Goal: Use online tool/utility: Utilize a website feature to perform a specific function

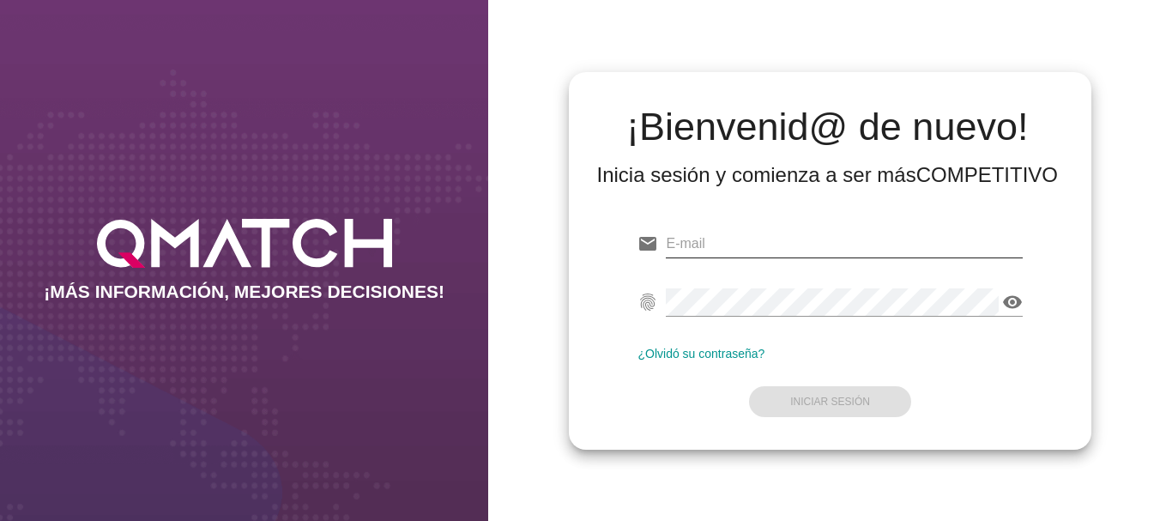
click at [728, 244] on input "email" at bounding box center [844, 243] width 356 height 27
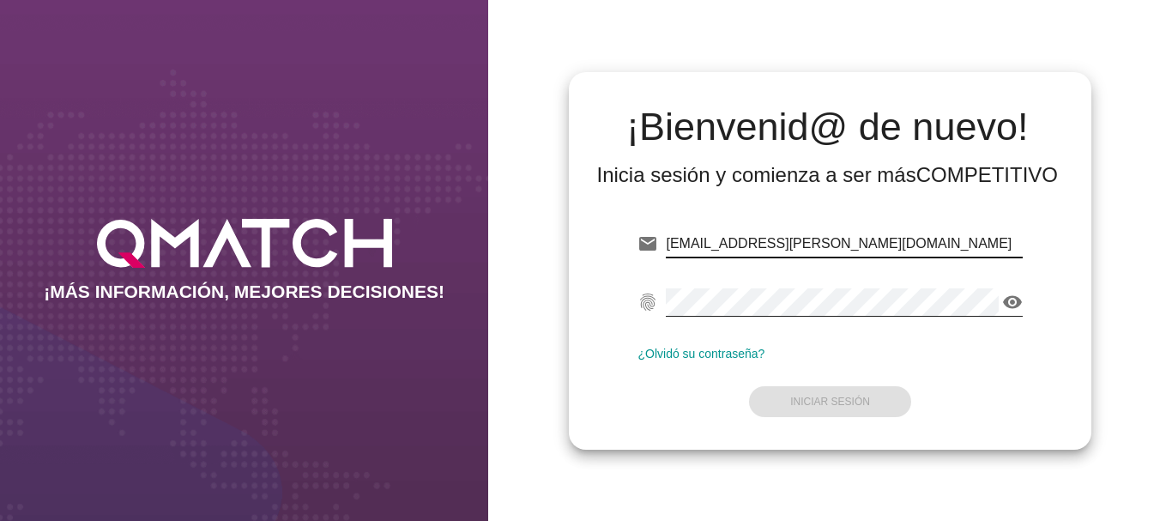
type input "[EMAIL_ADDRESS][PERSON_NAME][DOMAIN_NAME]"
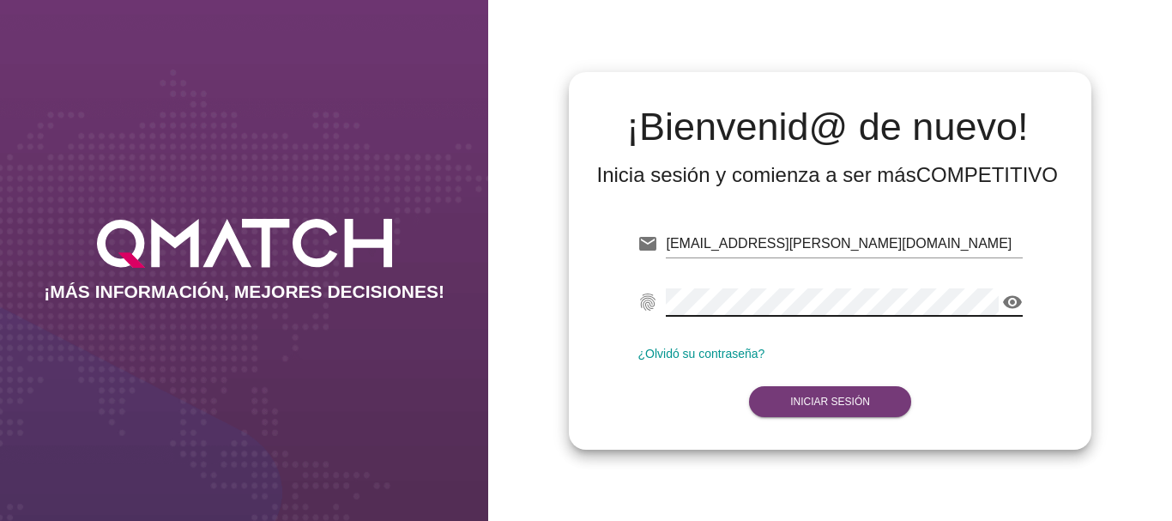
click at [819, 395] on strong "Iniciar Sesión" at bounding box center [830, 401] width 80 height 12
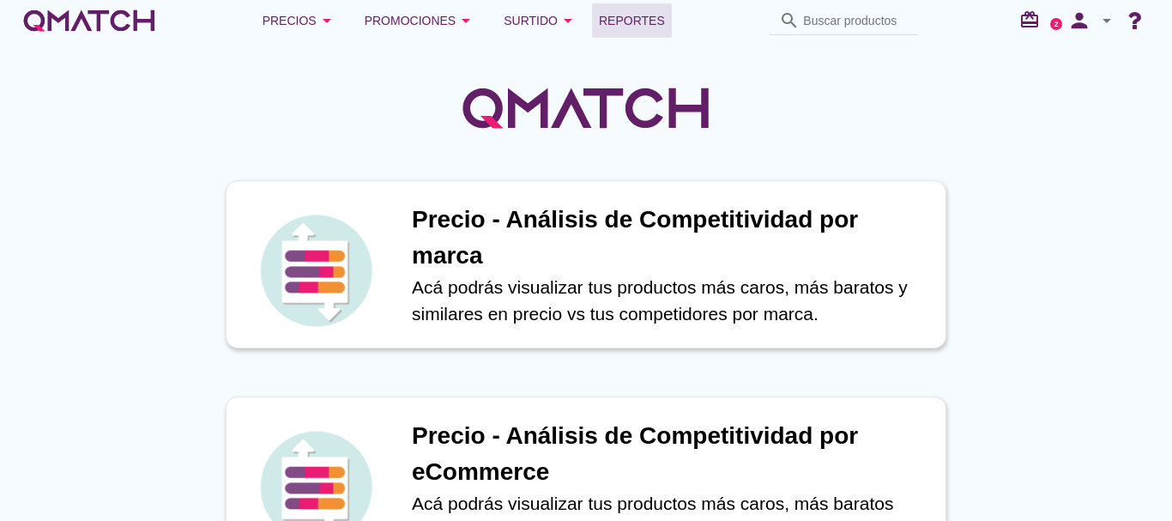
click at [630, 22] on span "Reportes" at bounding box center [632, 20] width 66 height 21
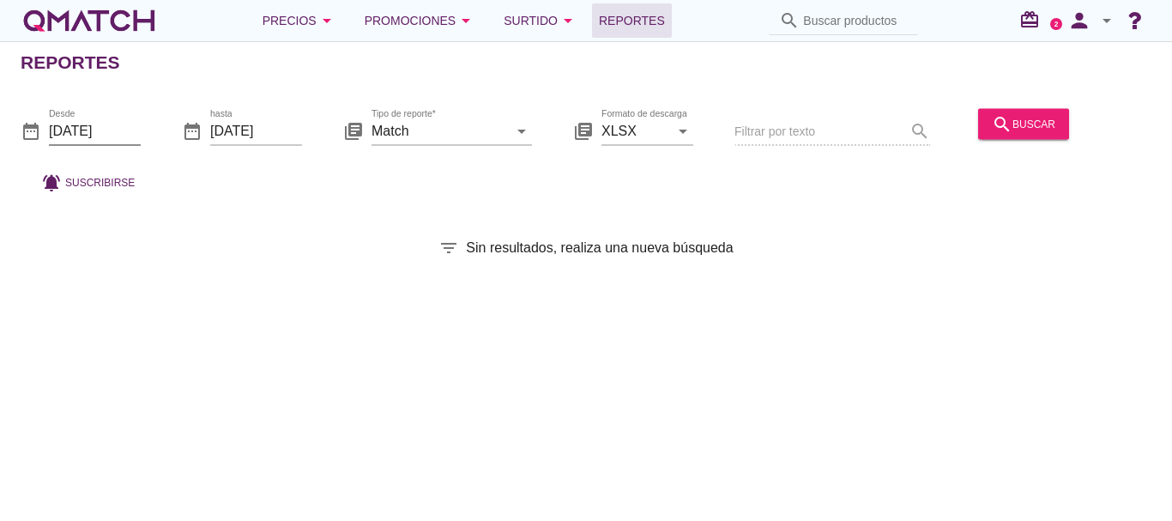
click at [96, 129] on input "[DATE]" at bounding box center [95, 130] width 92 height 27
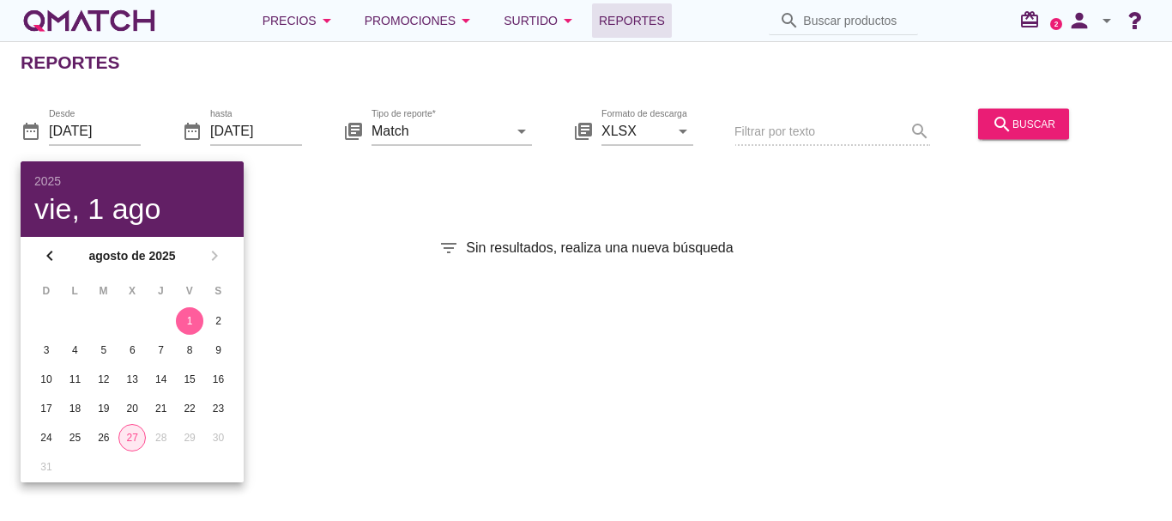
click at [135, 439] on div "27" at bounding box center [132, 437] width 26 height 15
type input "[DATE]"
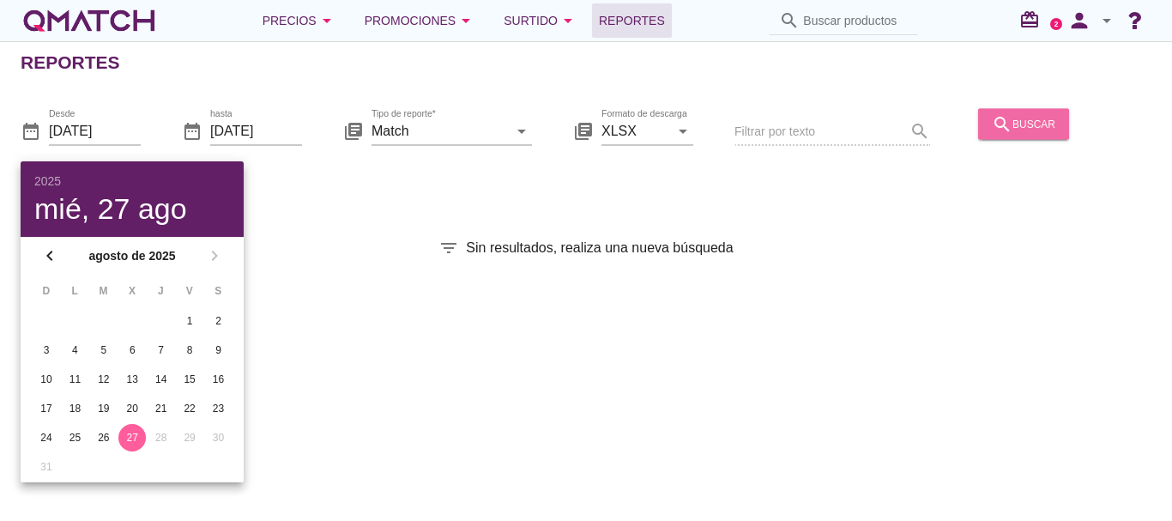
click at [1024, 134] on button "search buscar" at bounding box center [1023, 123] width 91 height 31
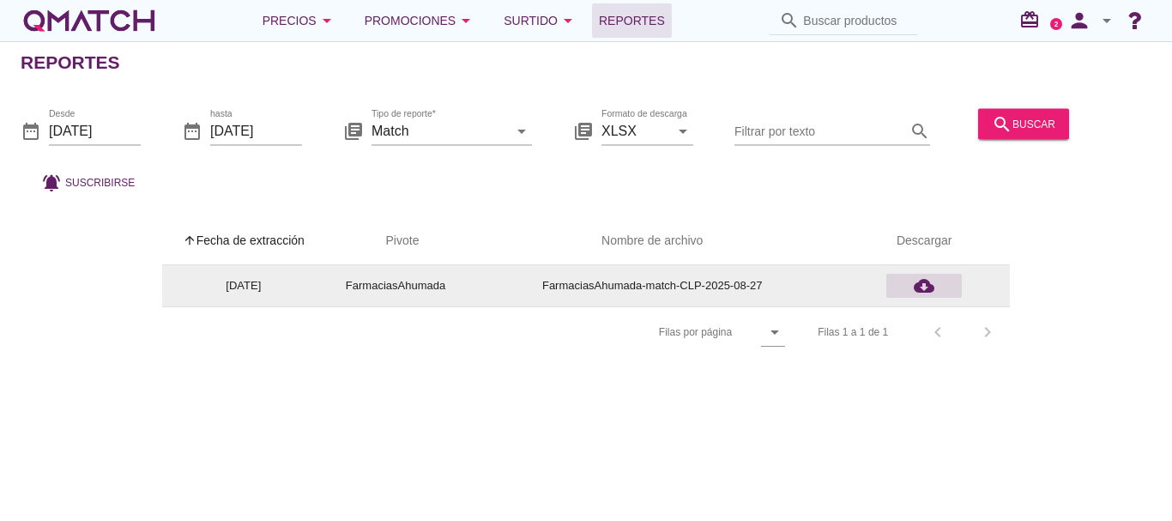
click at [923, 284] on icon "cloud_download" at bounding box center [923, 285] width 21 height 21
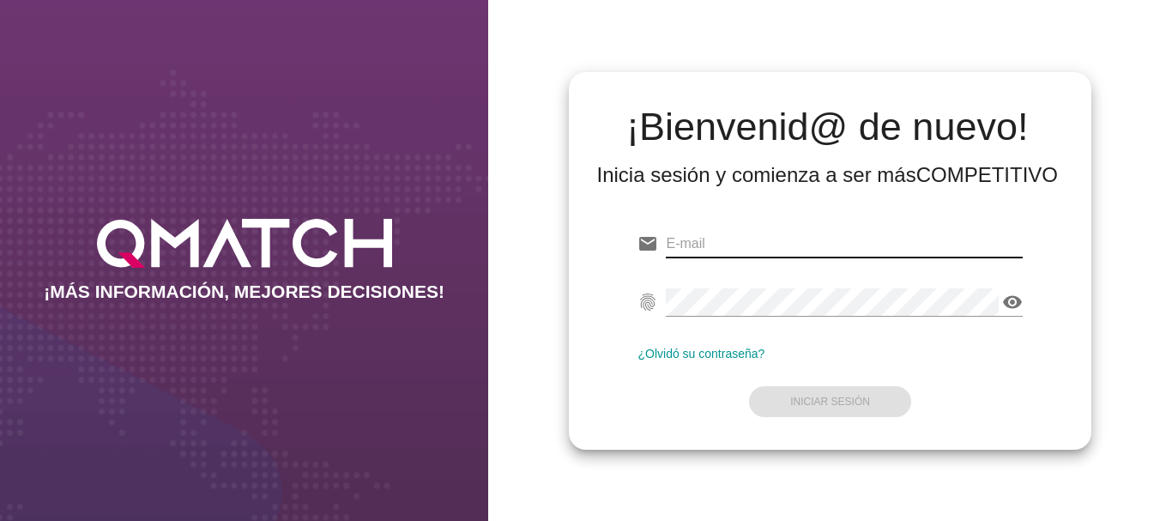
click at [700, 244] on input "email" at bounding box center [844, 243] width 356 height 27
type input "[EMAIL_ADDRESS][PERSON_NAME][DOMAIN_NAME]"
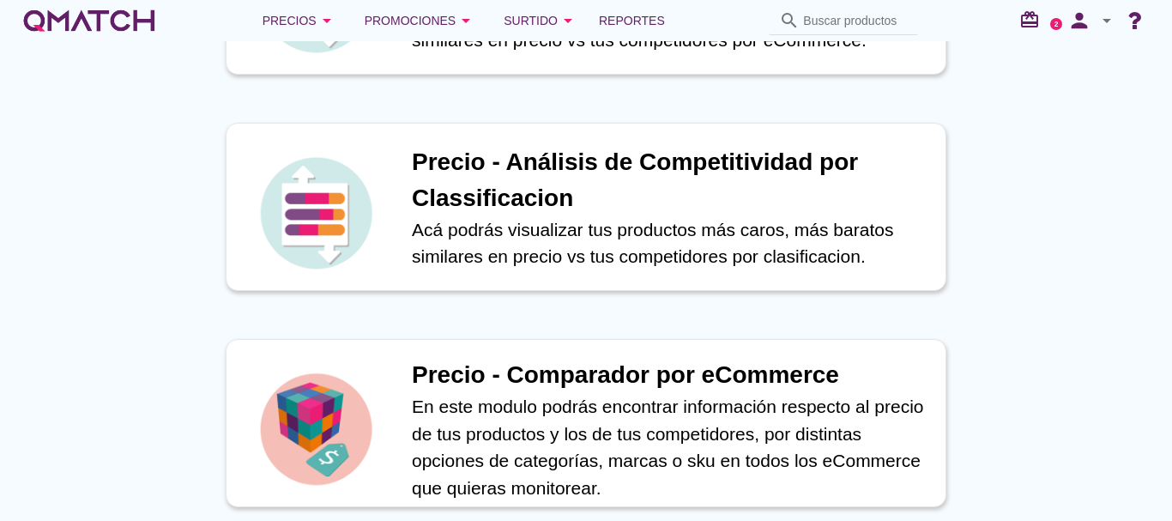
scroll to position [515, 0]
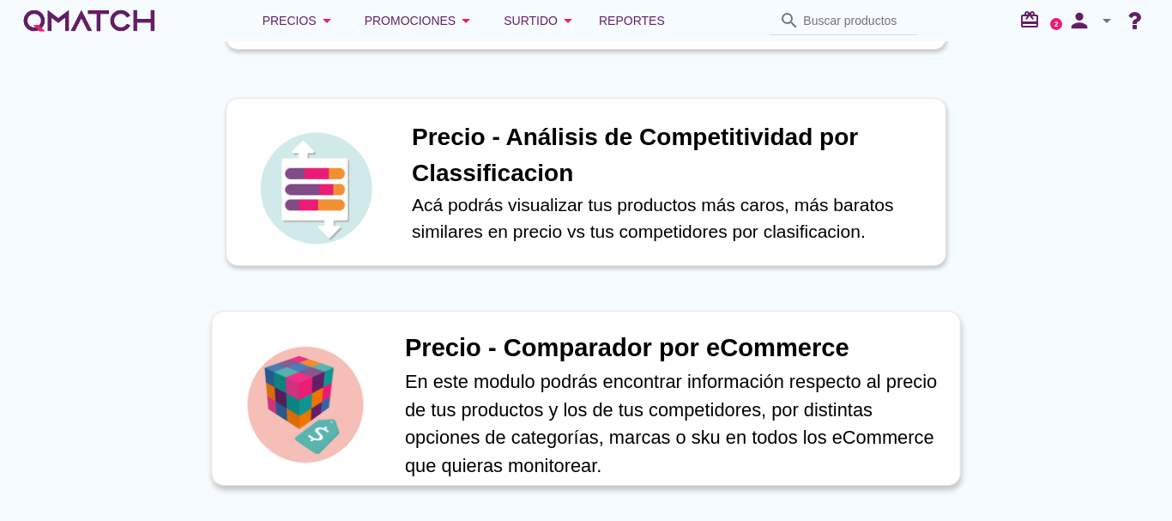
click at [642, 348] on h1 "Precio - Comparador por eCommerce" at bounding box center [673, 348] width 537 height 38
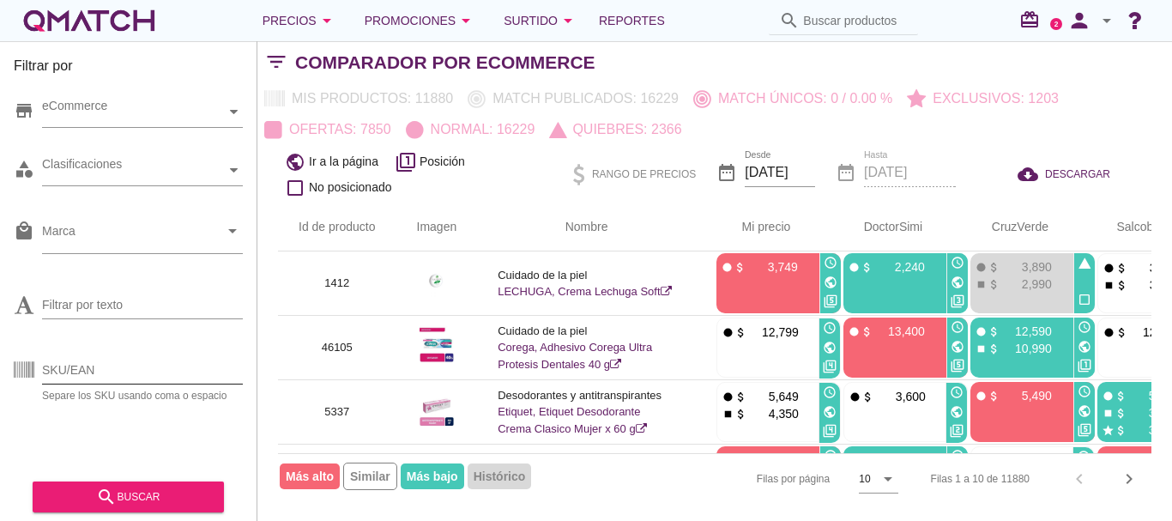
click at [105, 366] on input "SKU/EAN" at bounding box center [142, 369] width 201 height 27
paste input "92648"
click at [163, 491] on div "search buscar" at bounding box center [128, 496] width 164 height 21
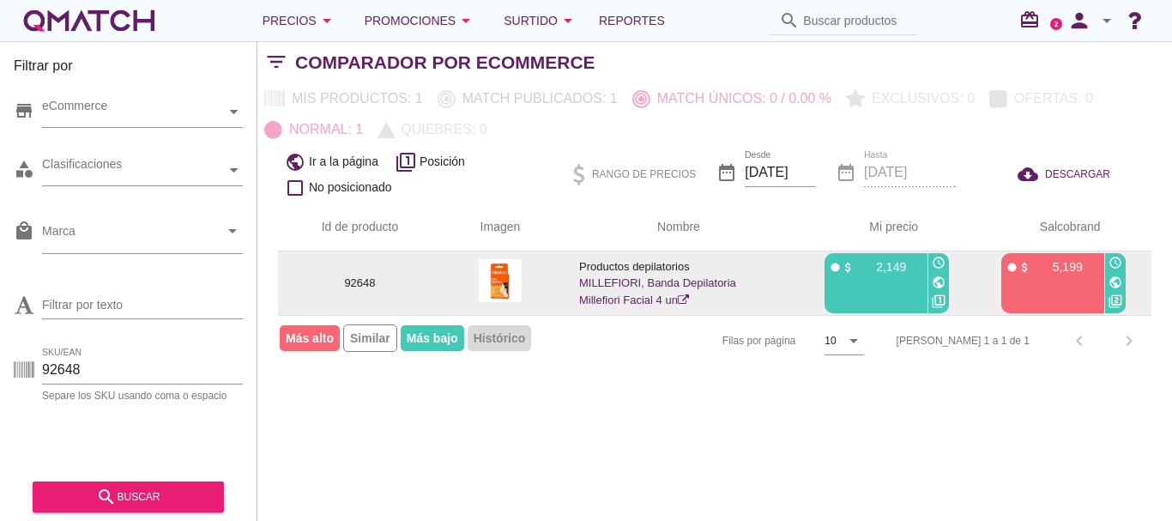
click at [941, 281] on icon "public" at bounding box center [938, 282] width 14 height 14
click at [1112, 282] on icon "public" at bounding box center [1115, 282] width 14 height 14
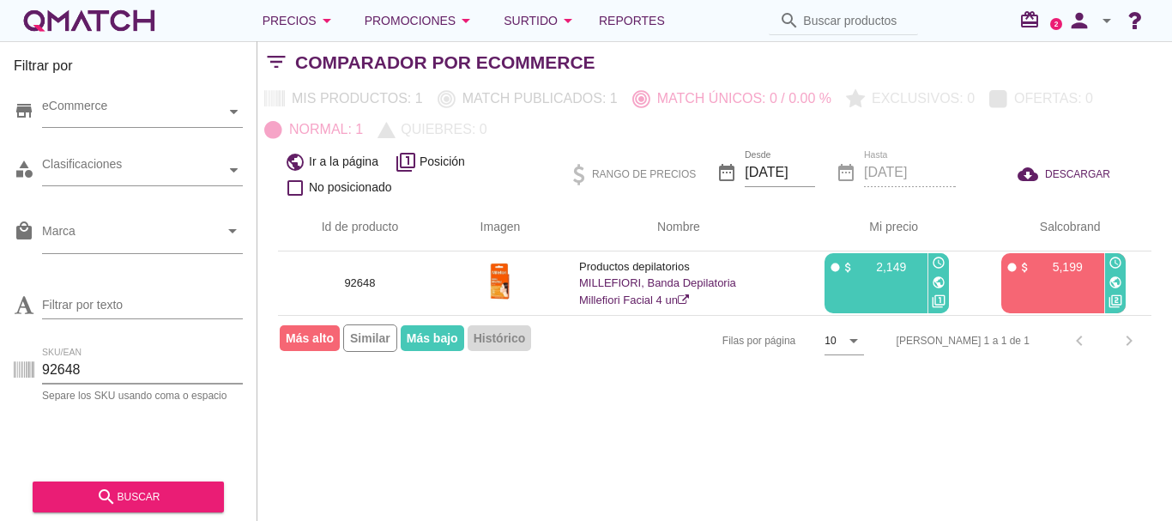
drag, startPoint x: 100, startPoint y: 371, endPoint x: 37, endPoint y: 359, distance: 64.8
click at [27, 370] on div "SKU/EAN 92648 Separe los SKU usando coma o espacio" at bounding box center [128, 373] width 229 height 55
paste input "76817002"
type input "76817002"
click at [153, 492] on div "search buscar" at bounding box center [128, 496] width 164 height 21
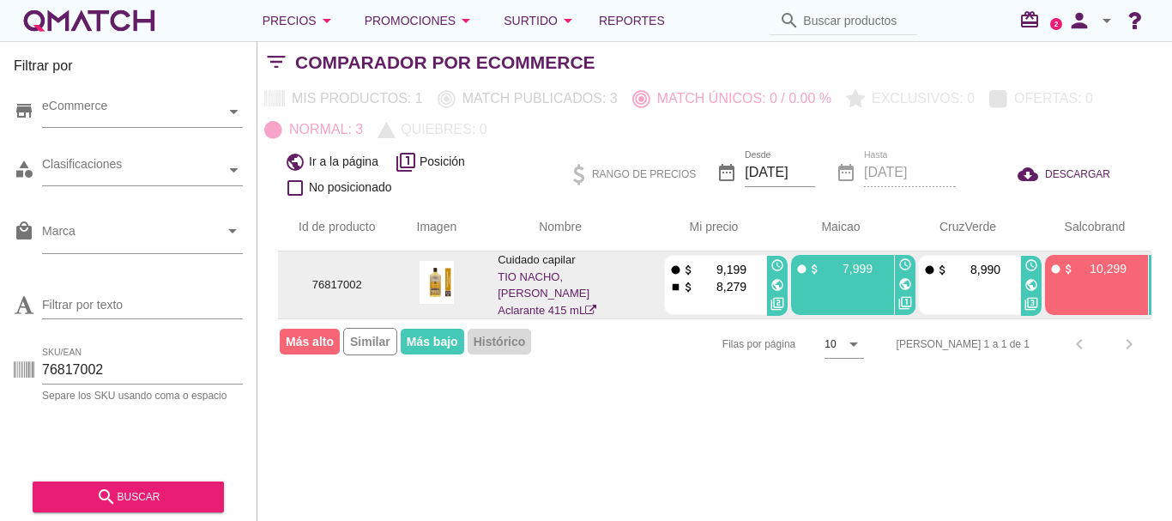
click at [779, 284] on icon "public" at bounding box center [777, 285] width 14 height 14
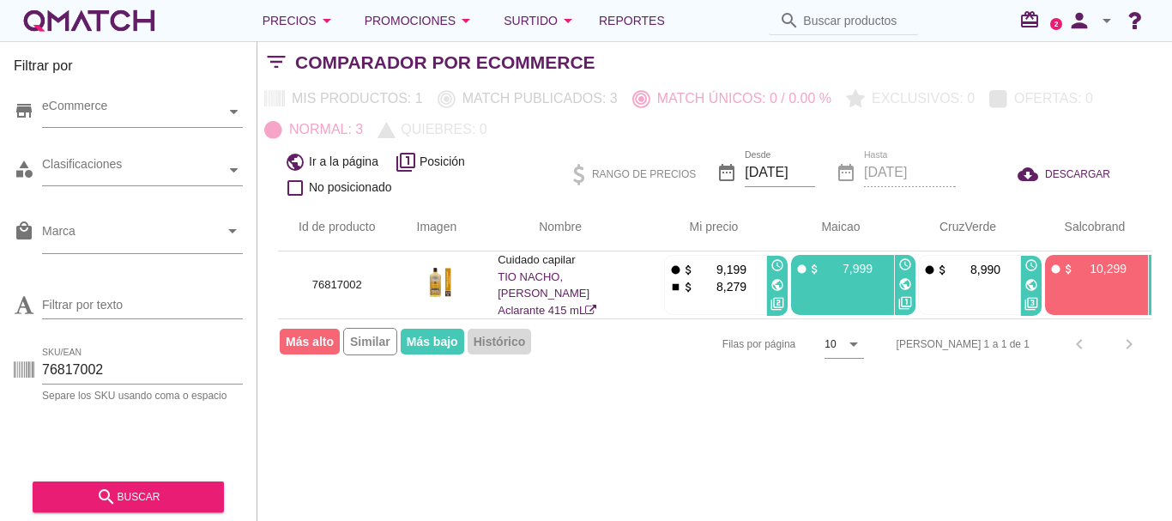
scroll to position [0, 18]
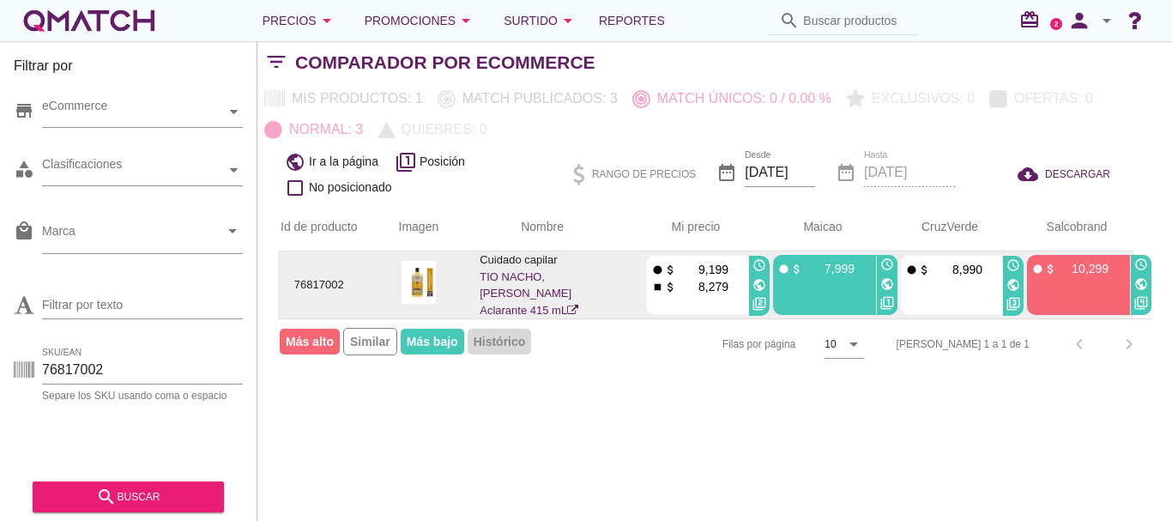
click at [1140, 285] on icon "public" at bounding box center [1141, 284] width 14 height 14
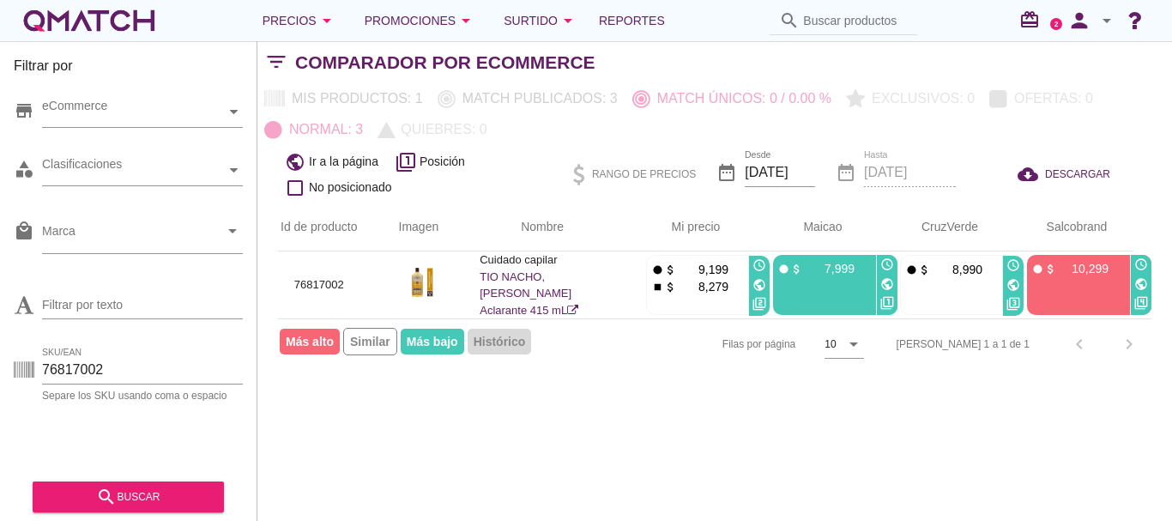
click at [1038, 133] on div "Mis productos: 1 Match publicados: 3 Match únicos: 0 / 0.00 % Exclusivos: 0 Ofe…" at bounding box center [714, 114] width 914 height 62
click at [925, 147] on div "date_range Hasta 2025-08-27" at bounding box center [895, 174] width 120 height 58
